Goal: Task Accomplishment & Management: Manage account settings

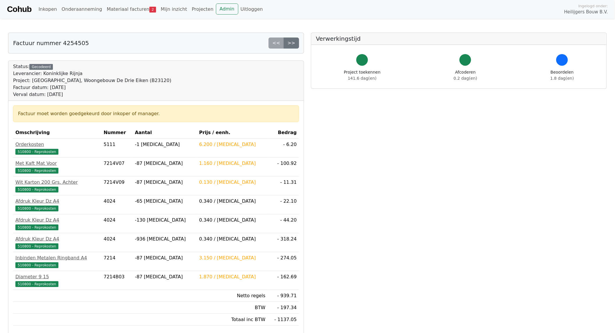
scroll to position [98, 0]
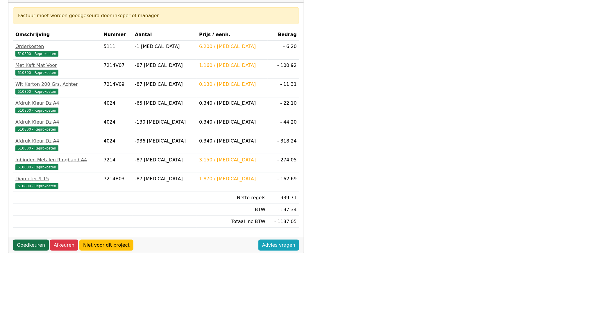
click at [26, 244] on link "Goedkeuren" at bounding box center [31, 244] width 36 height 11
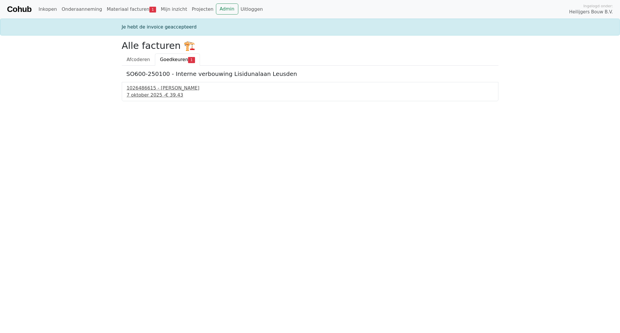
click at [150, 91] on div "1026486615 - Boels Verhuur" at bounding box center [310, 88] width 367 height 7
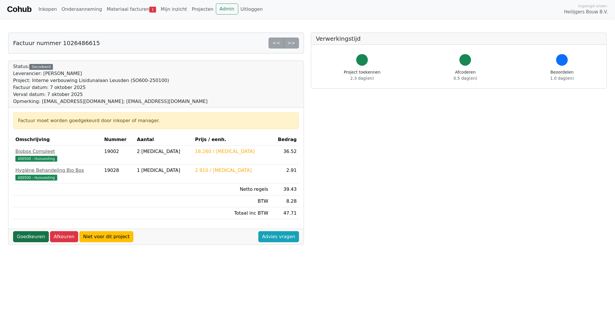
click at [31, 236] on link "Goedkeuren" at bounding box center [31, 236] width 36 height 11
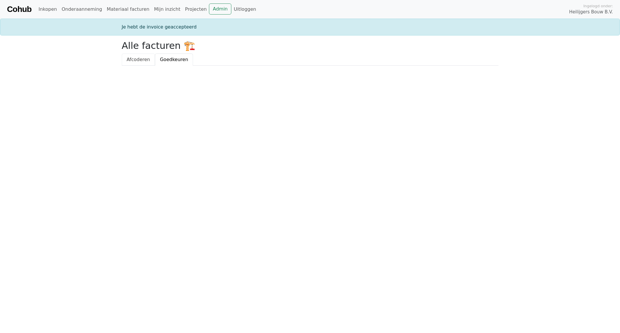
click at [133, 60] on span "Afcoderen" at bounding box center [139, 60] width 24 height 6
